Goal: Find specific page/section: Find specific page/section

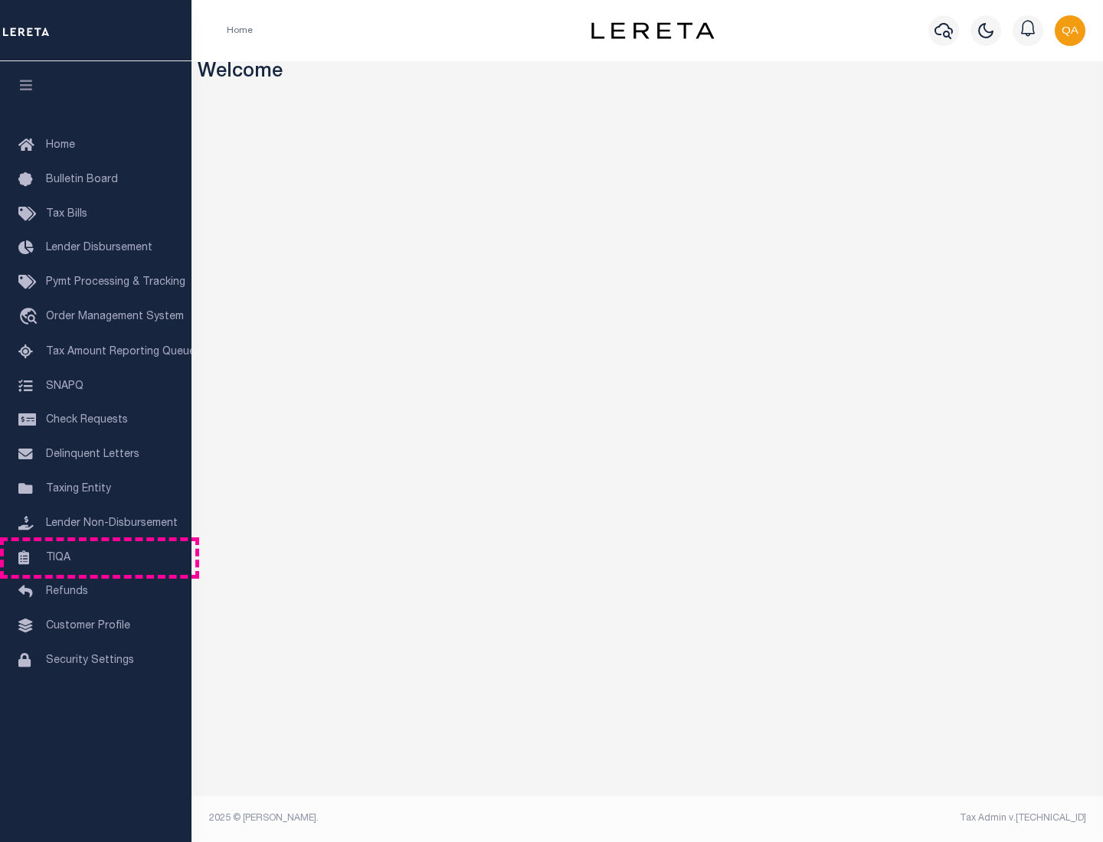
click at [96, 557] on link "TIQA" at bounding box center [95, 558] width 191 height 34
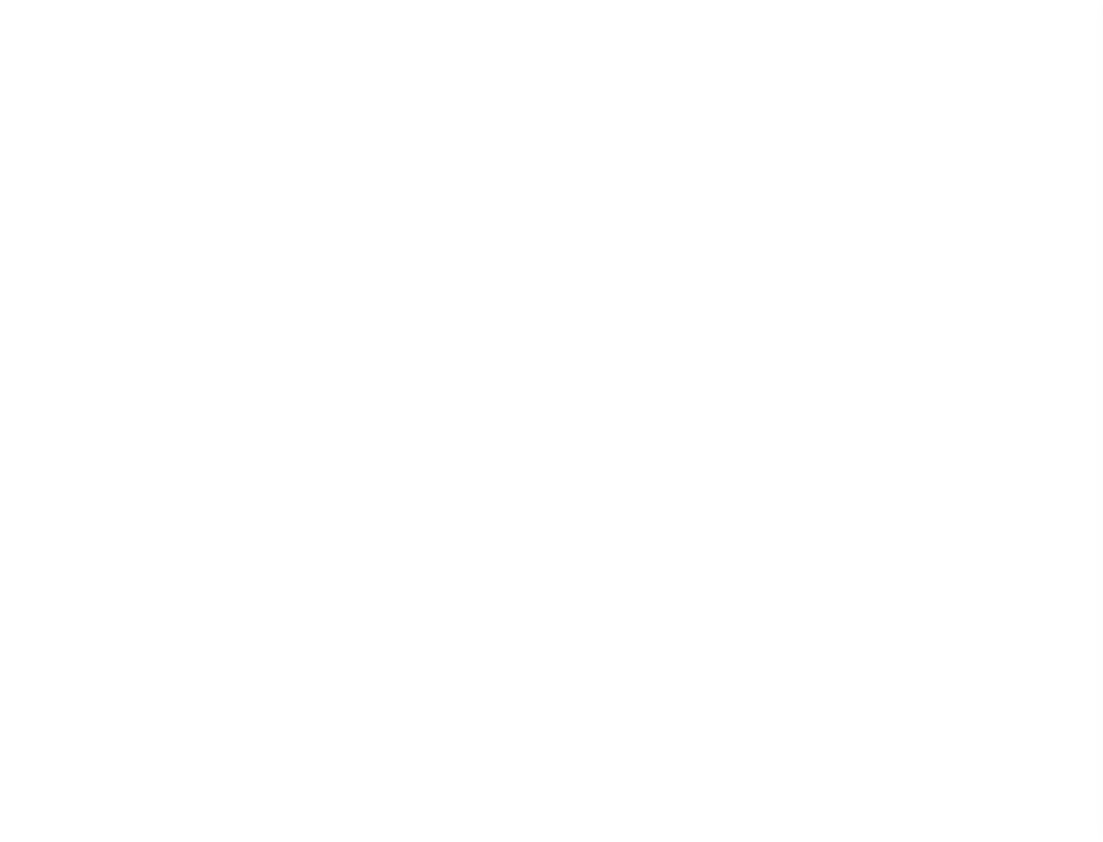
select select "200"
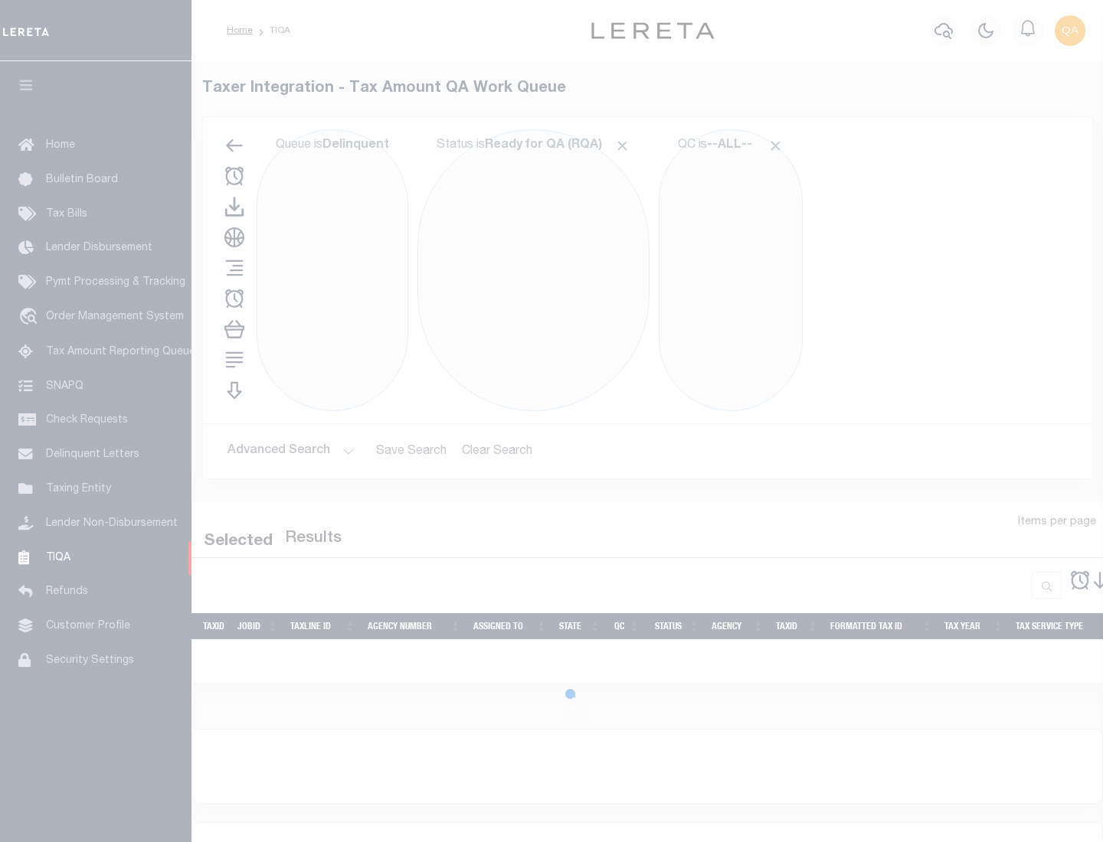
select select "200"
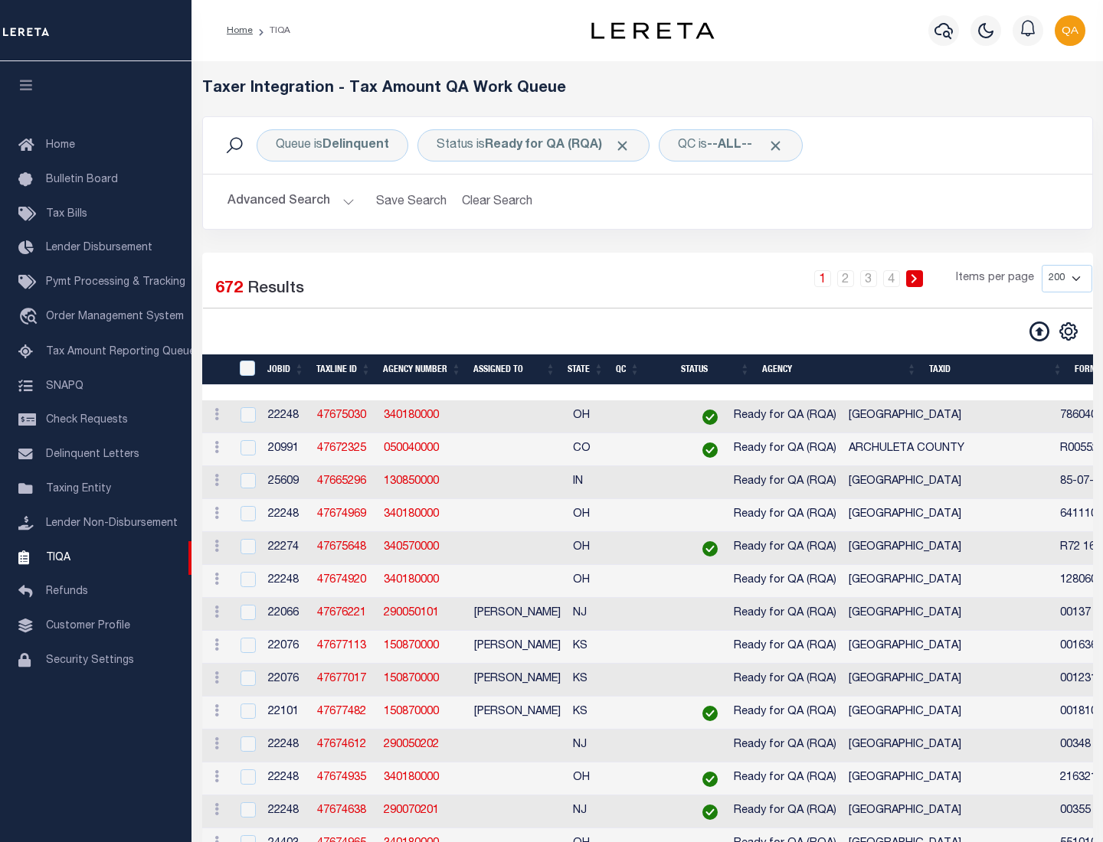
click at [627, 145] on span "Click to Remove" at bounding box center [622, 146] width 16 height 16
